Goal: Task Accomplishment & Management: Manage account settings

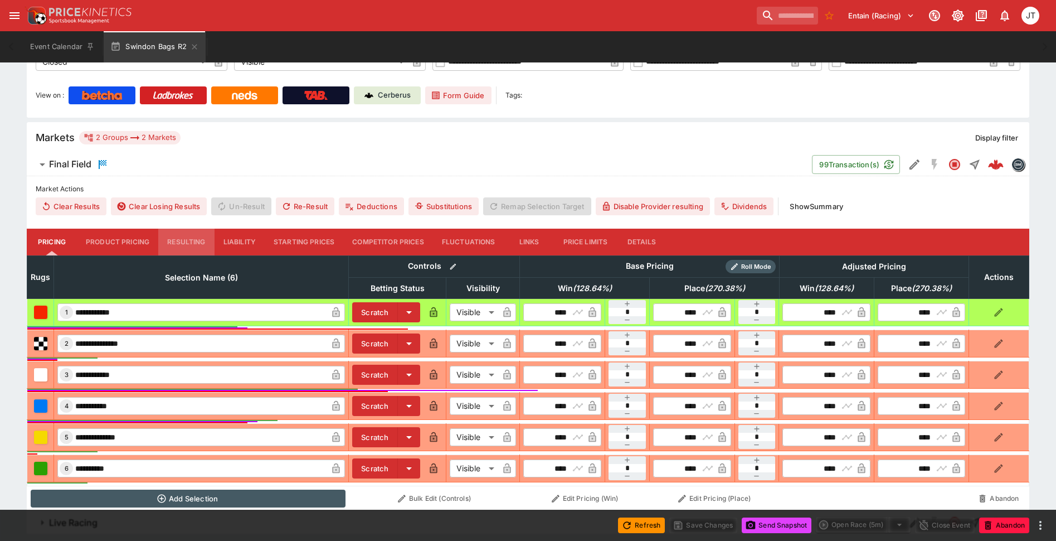
click at [185, 241] on button "Resulting" at bounding box center [186, 242] width 56 height 27
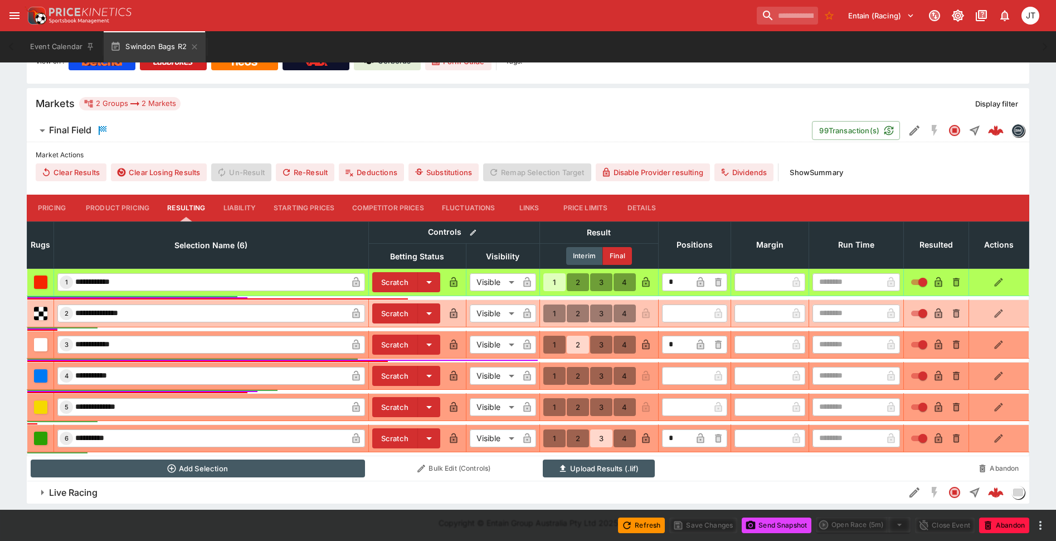
scroll to position [258, 0]
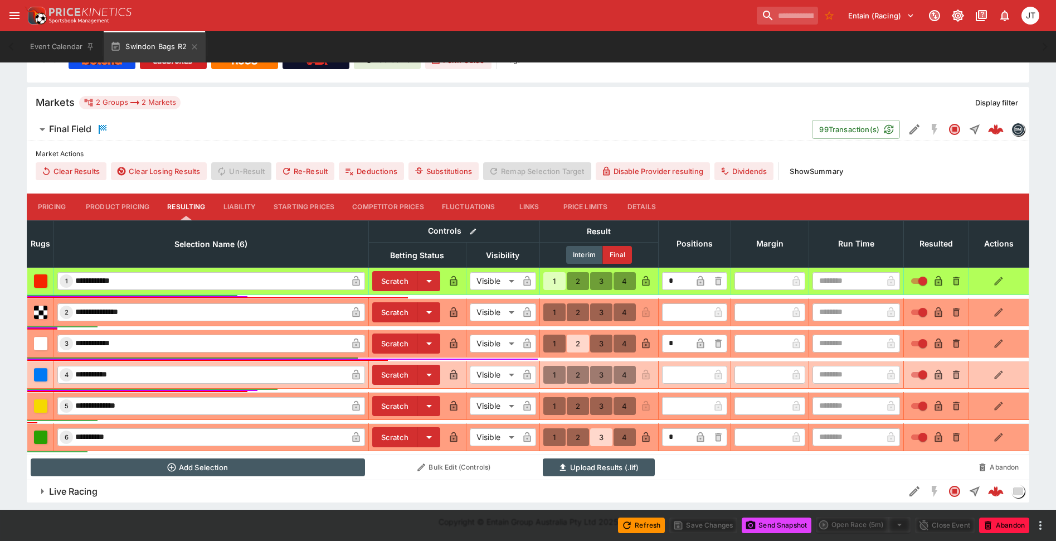
click at [615, 372] on button "4" at bounding box center [625, 375] width 22 height 18
type input "*"
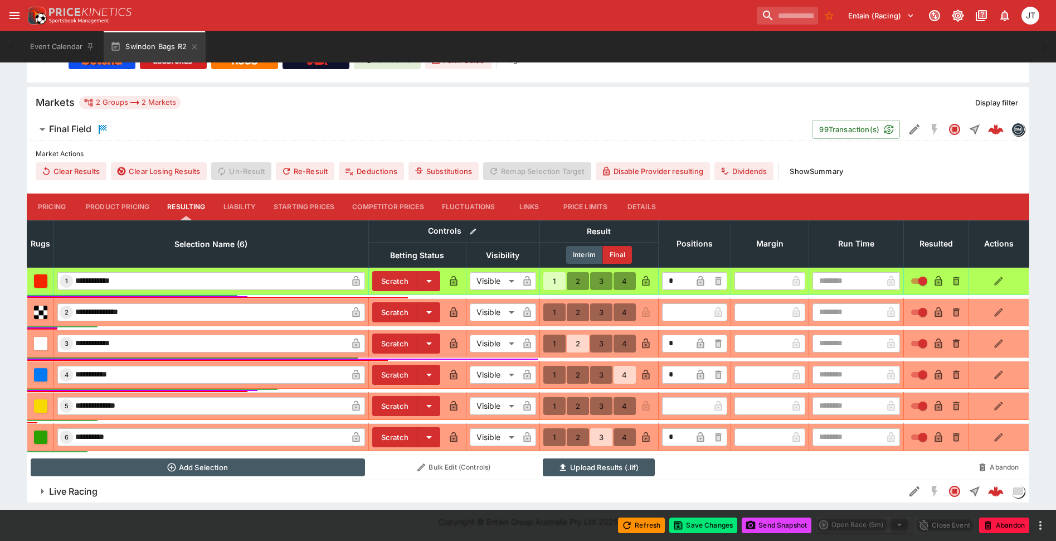
scroll to position [259, 0]
click at [692, 522] on button "Save Changes" at bounding box center [703, 525] width 68 height 16
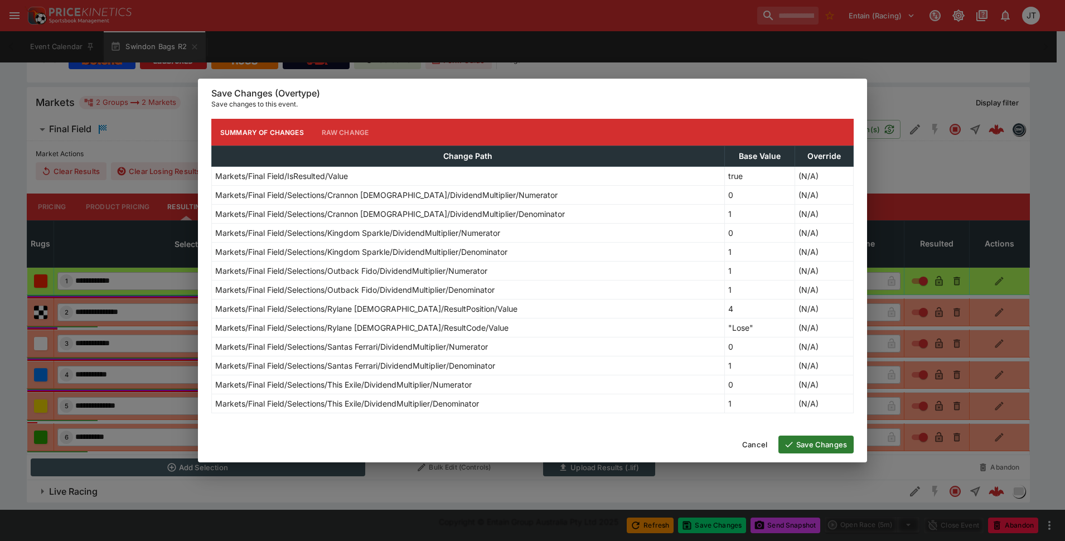
click at [805, 453] on button "Save Changes" at bounding box center [815, 444] width 75 height 18
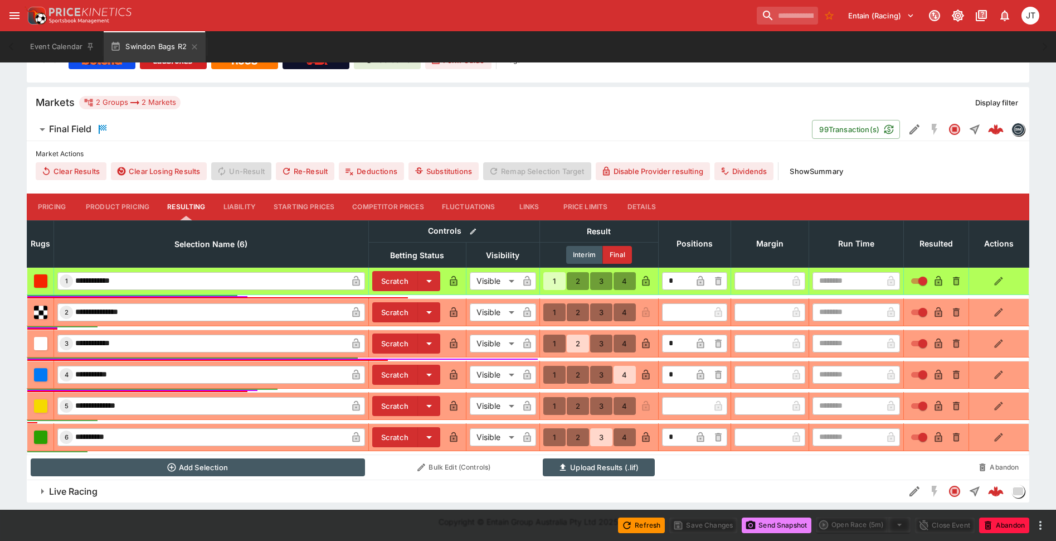
click at [753, 529] on icon "button" at bounding box center [750, 525] width 11 height 11
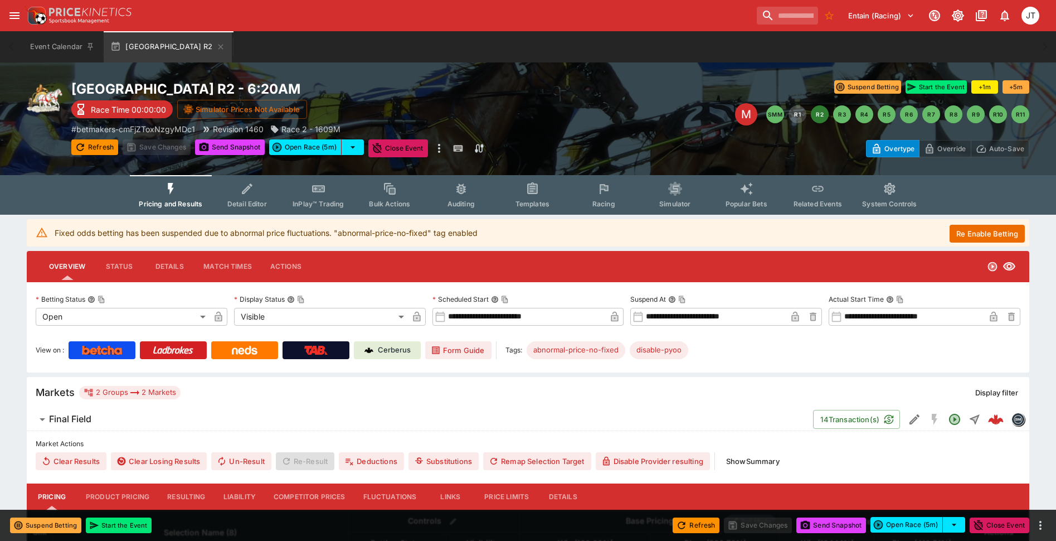
click at [988, 226] on button "Re Enable Betting" at bounding box center [987, 234] width 75 height 18
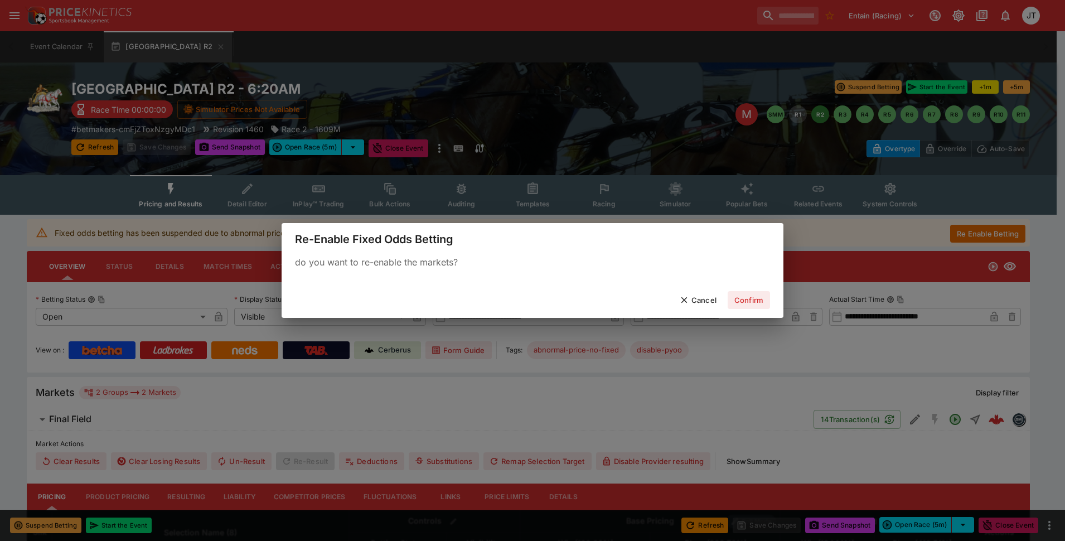
click at [753, 300] on button "Confirm" at bounding box center [748, 300] width 42 height 18
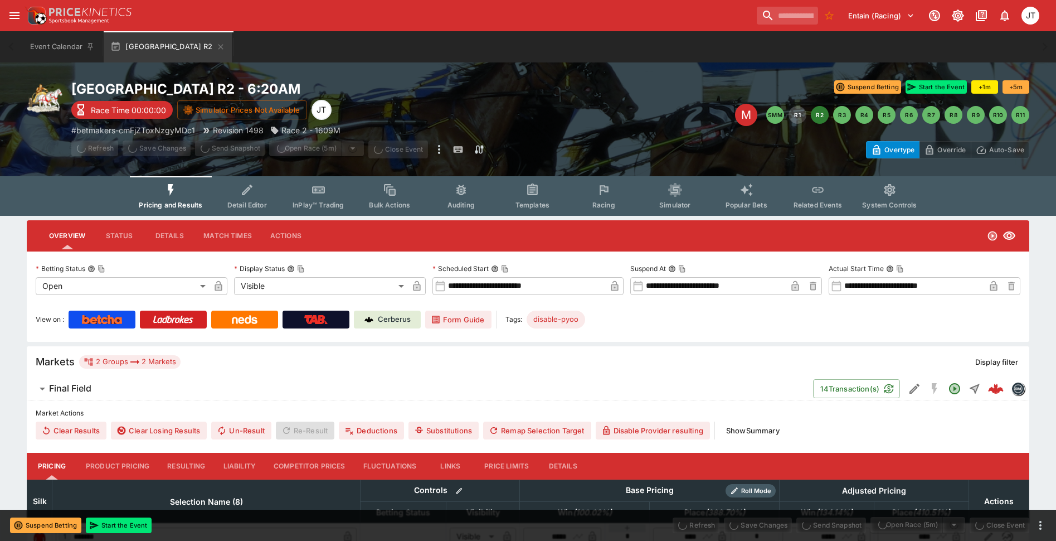
type input "**********"
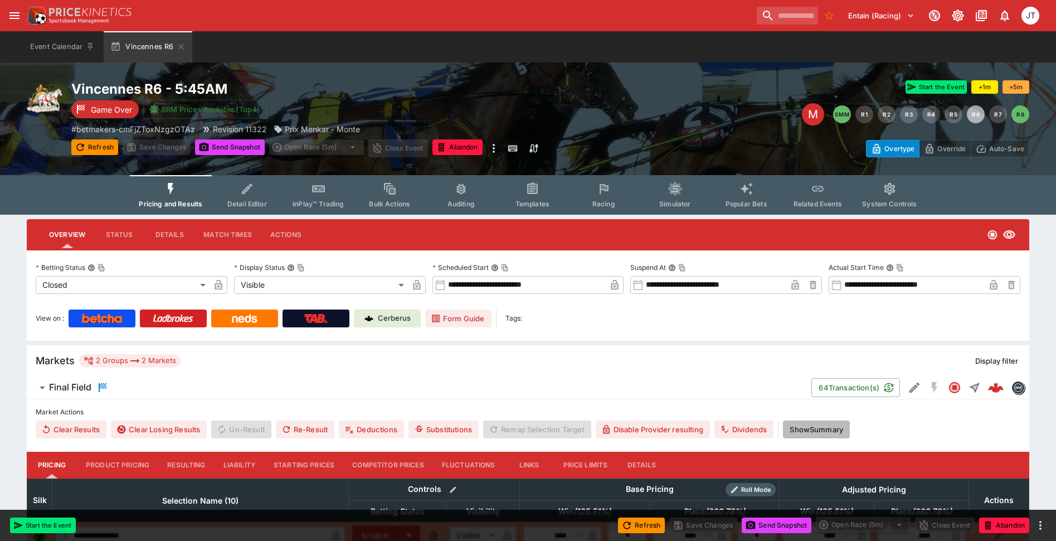
click at [823, 428] on button "Show Summary" at bounding box center [816, 429] width 67 height 18
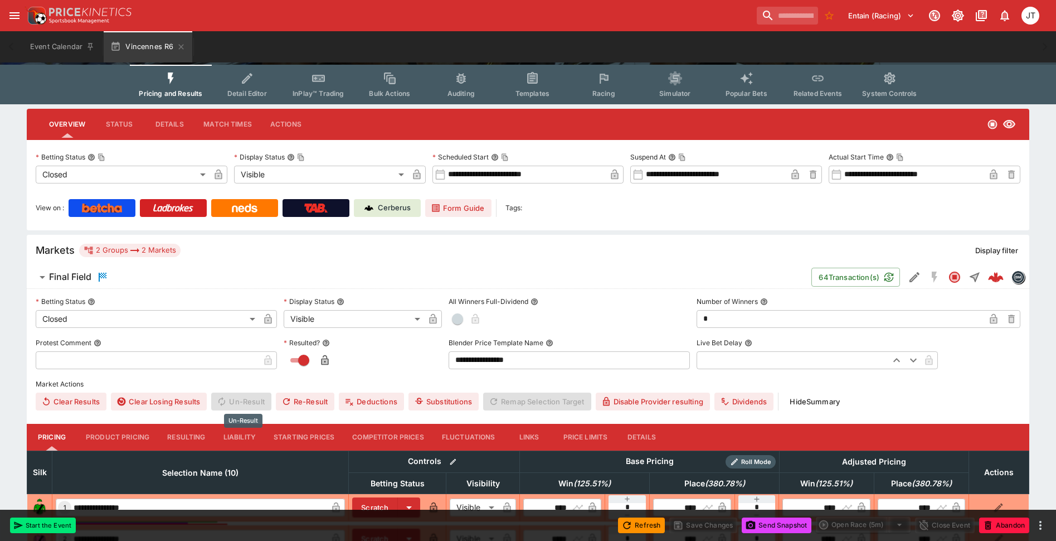
scroll to position [111, 0]
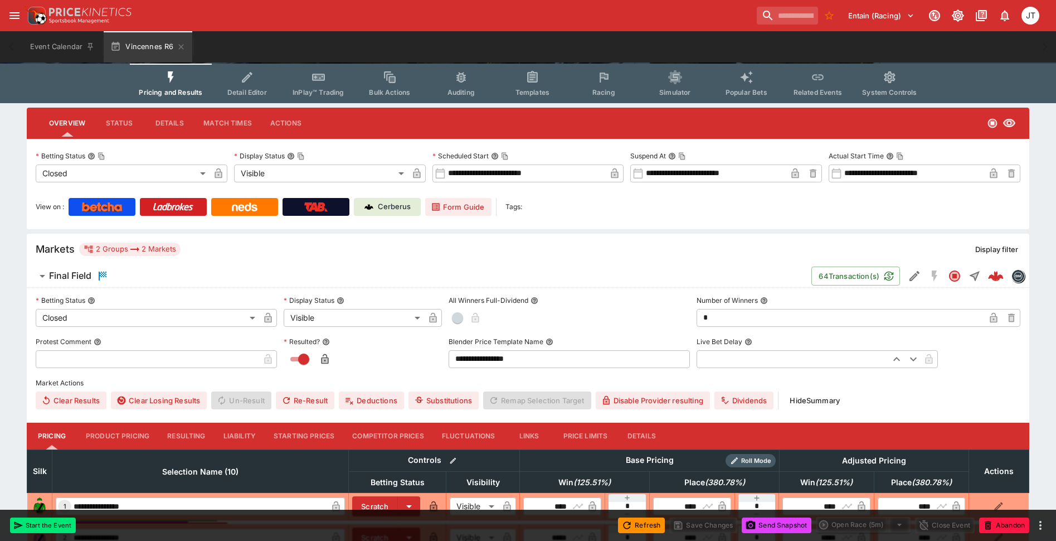
click at [166, 364] on input "text" at bounding box center [148, 359] width 224 height 18
paste input "**********"
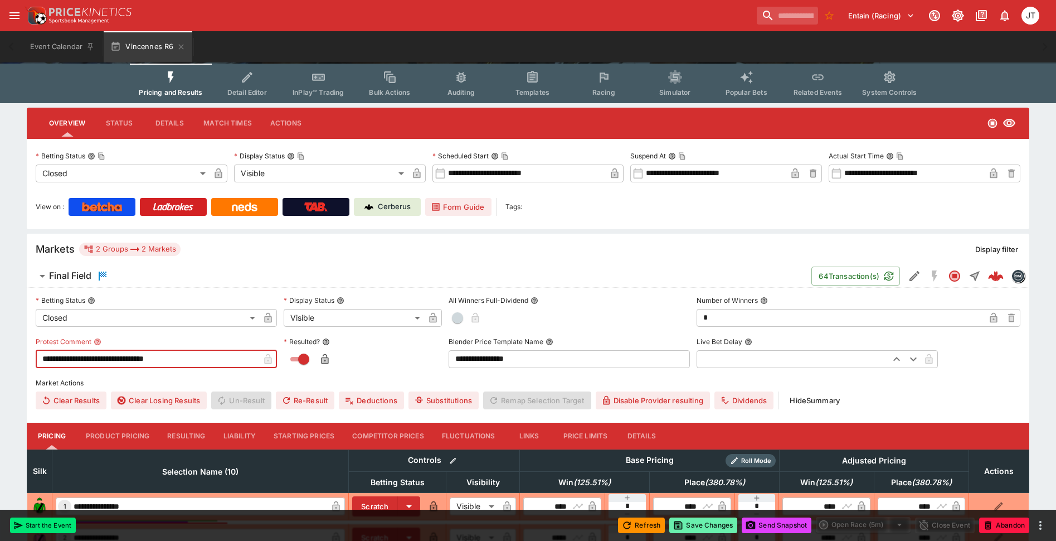
type input "**********"
click at [711, 530] on button "Save Changes" at bounding box center [703, 525] width 68 height 16
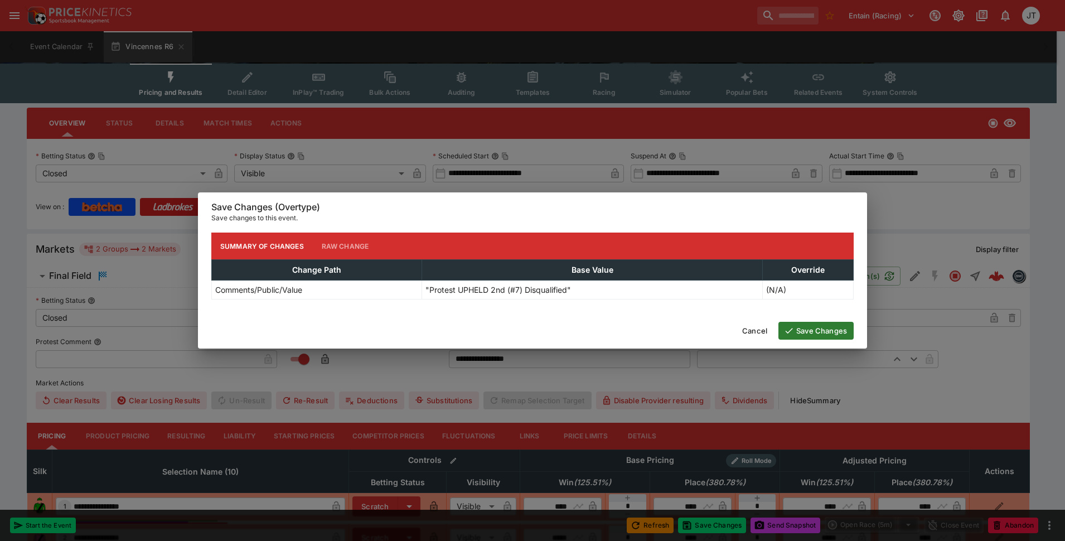
click at [804, 321] on div "Cancel Save Changes" at bounding box center [532, 331] width 669 height 36
click at [802, 333] on button "Save Changes" at bounding box center [815, 331] width 75 height 18
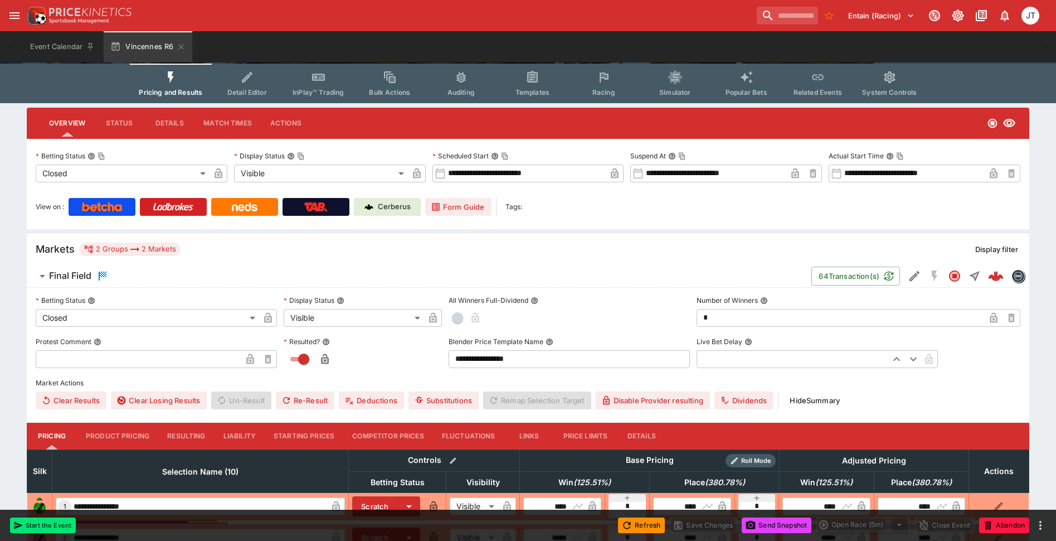
type input "**********"
click at [760, 520] on button "Send Snapshot" at bounding box center [777, 525] width 70 height 16
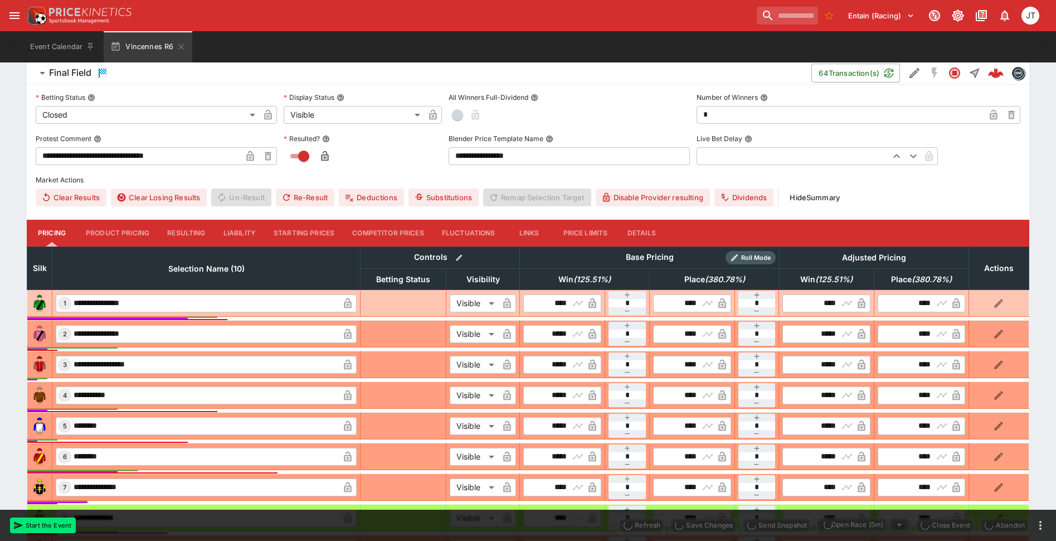
scroll to position [334, 0]
